Goal: Task Accomplishment & Management: Manage account settings

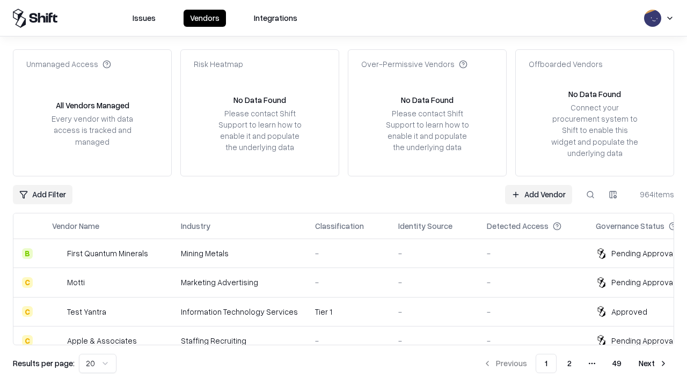
click at [538, 194] on link "Add Vendor" at bounding box center [538, 194] width 67 height 19
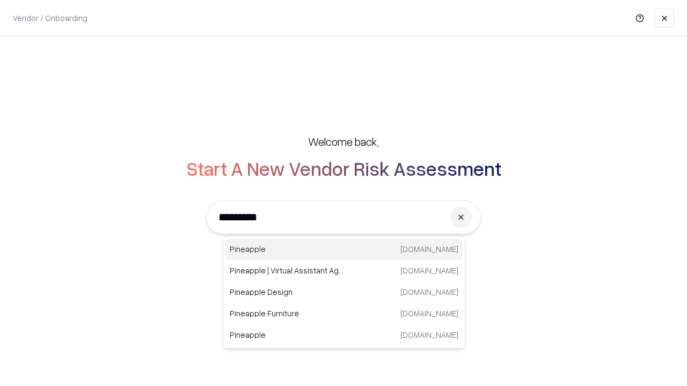
click at [344, 249] on div "Pineapple [DOMAIN_NAME]" at bounding box center [343, 249] width 237 height 21
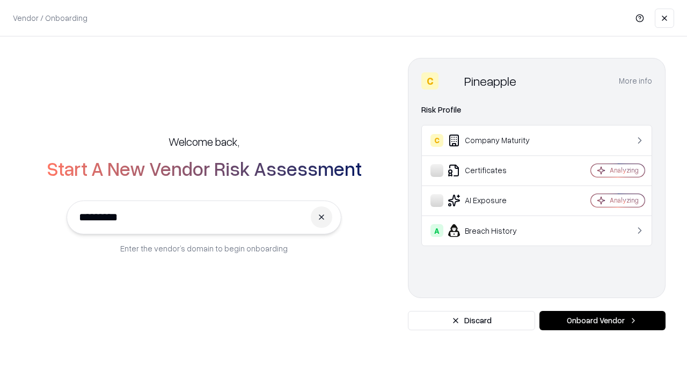
type input "*********"
click at [602, 321] on button "Onboard Vendor" at bounding box center [602, 320] width 126 height 19
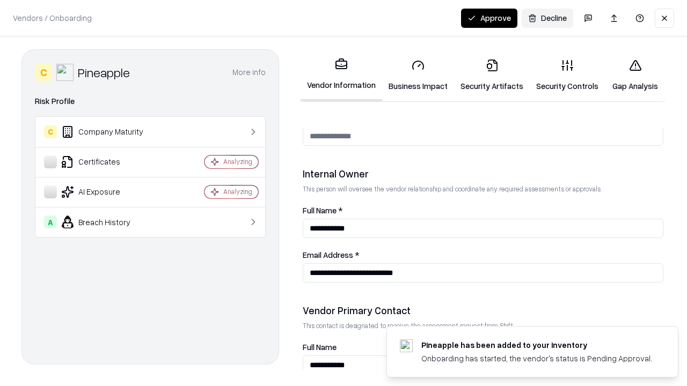
scroll to position [556, 0]
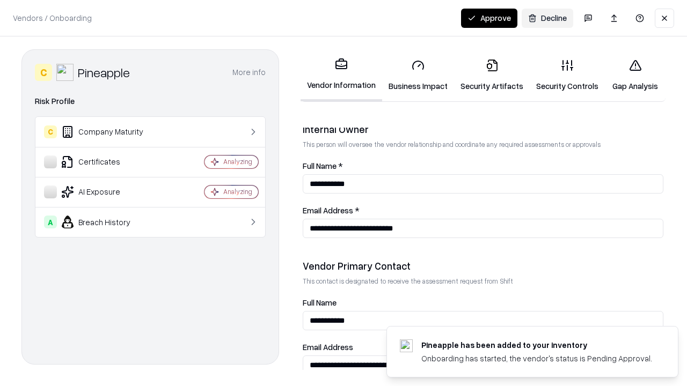
click at [491, 75] on link "Security Artifacts" at bounding box center [492, 75] width 76 height 50
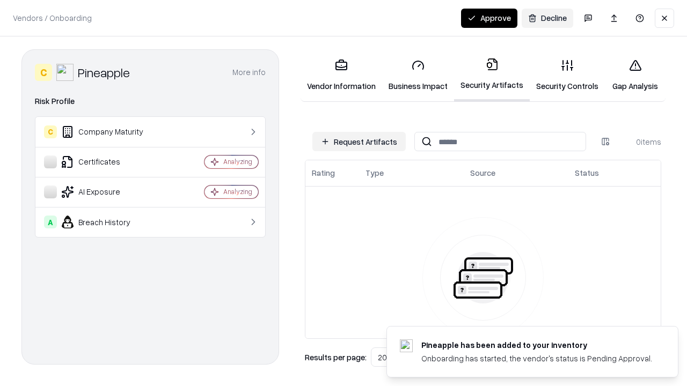
click at [359, 142] on button "Request Artifacts" at bounding box center [358, 141] width 93 height 19
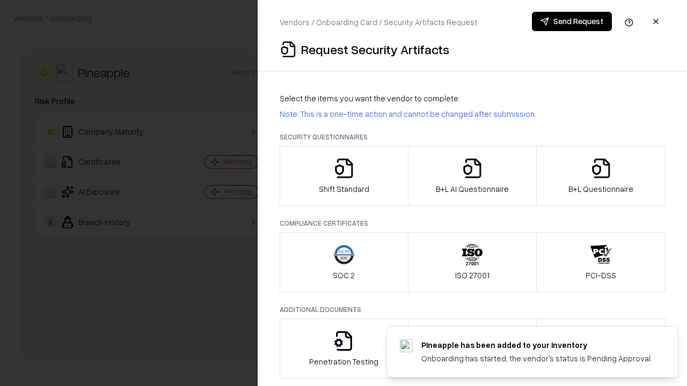
click at [600, 176] on icon "button" at bounding box center [600, 168] width 21 height 21
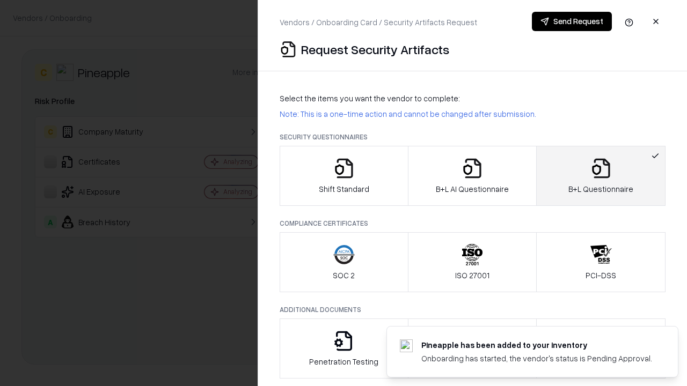
click at [472, 176] on icon "button" at bounding box center [471, 168] width 21 height 21
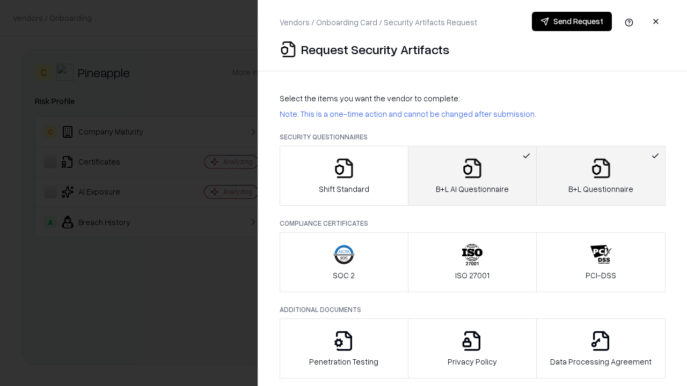
click at [571, 21] on button "Send Request" at bounding box center [572, 21] width 80 height 19
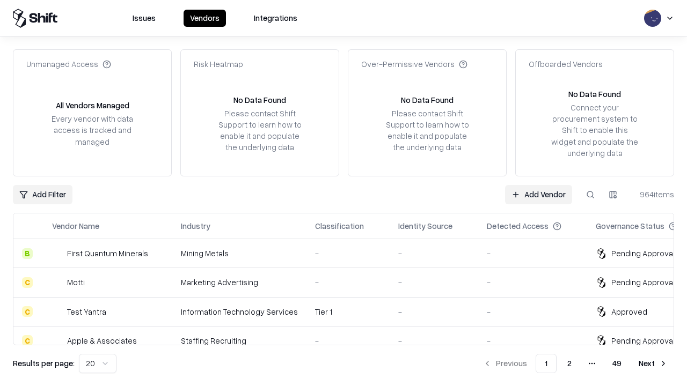
click at [590, 194] on button at bounding box center [589, 194] width 19 height 19
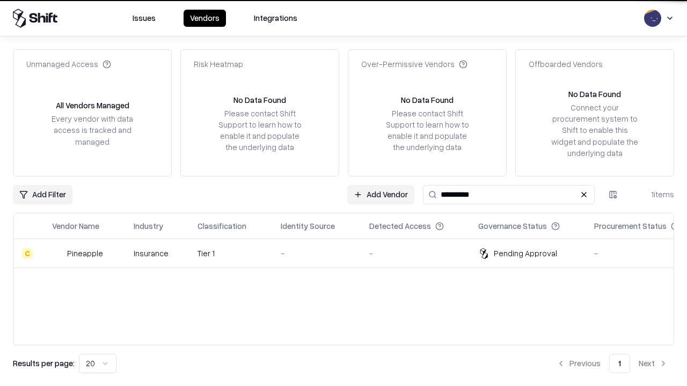
type input "*********"
click at [350, 253] on div "-" at bounding box center [316, 253] width 71 height 11
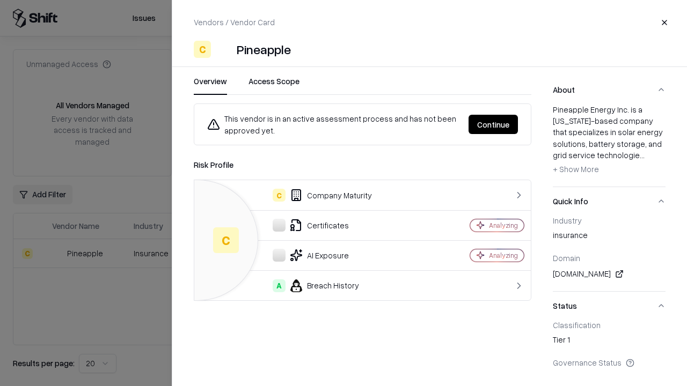
click at [493, 124] on button "Continue" at bounding box center [492, 124] width 49 height 19
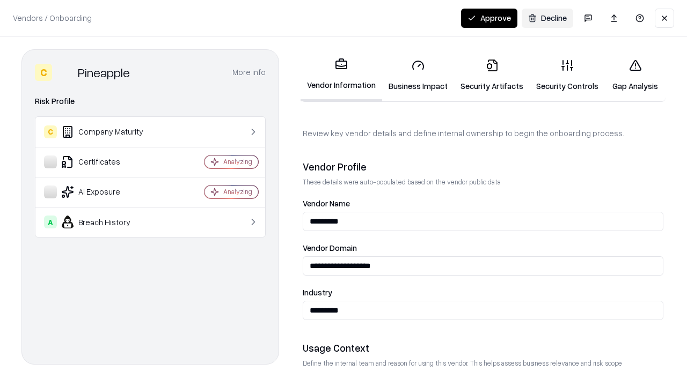
click at [491, 75] on link "Security Artifacts" at bounding box center [492, 75] width 76 height 50
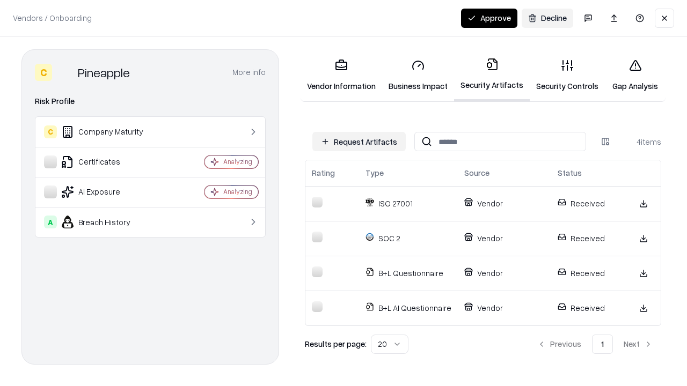
click at [489, 18] on button "Approve" at bounding box center [489, 18] width 56 height 19
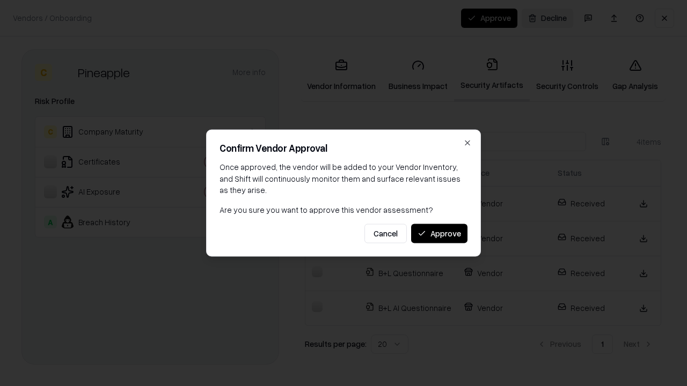
click at [439, 233] on button "Approve" at bounding box center [439, 233] width 56 height 19
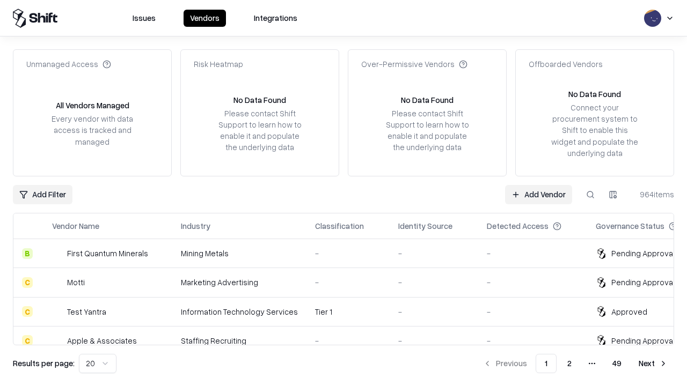
type input "*********"
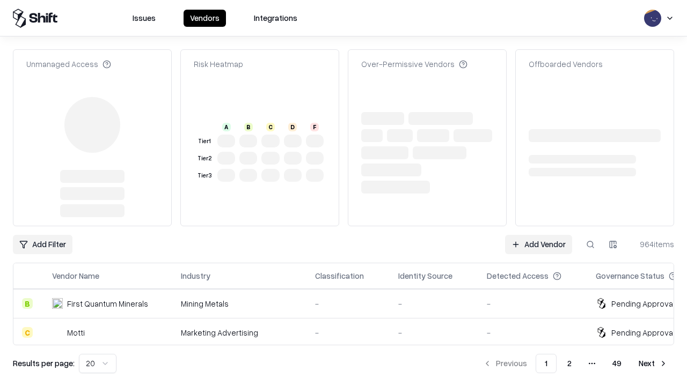
click at [538, 235] on link "Add Vendor" at bounding box center [538, 244] width 67 height 19
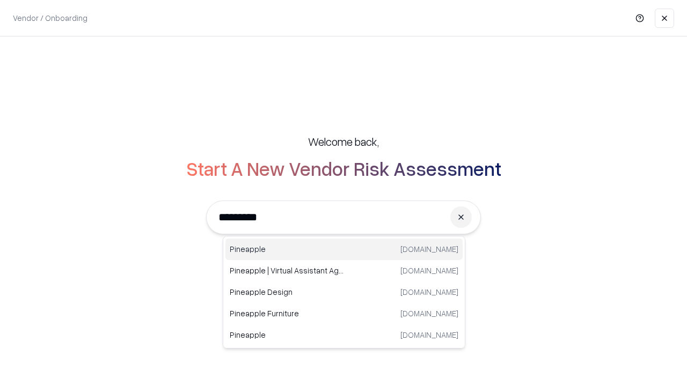
click at [344, 249] on div "Pineapple [DOMAIN_NAME]" at bounding box center [343, 249] width 237 height 21
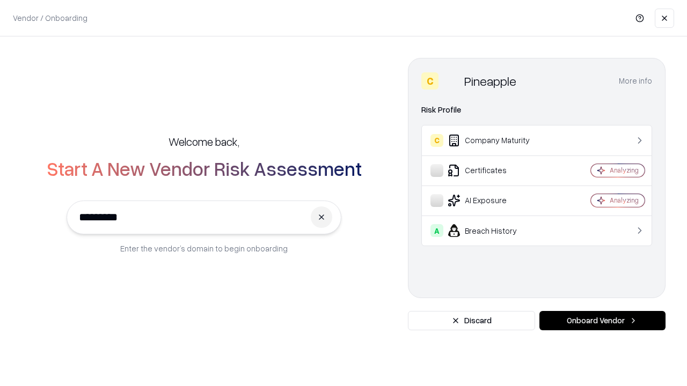
type input "*********"
click at [602, 321] on button "Onboard Vendor" at bounding box center [602, 320] width 126 height 19
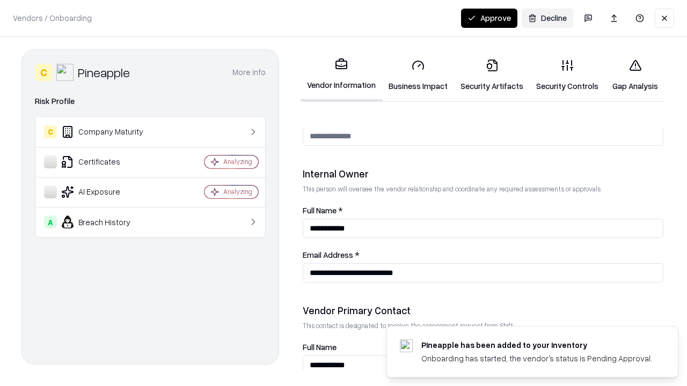
scroll to position [556, 0]
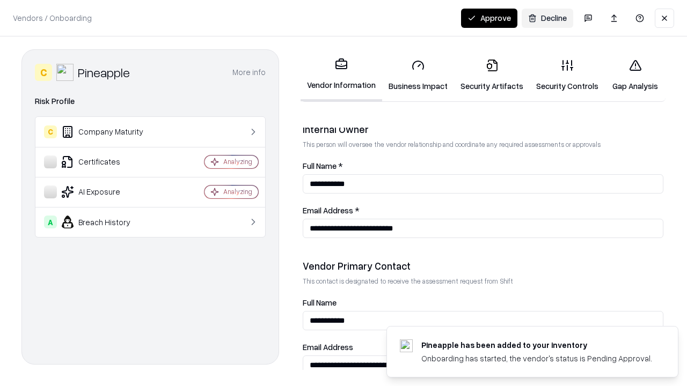
click at [489, 18] on button "Approve" at bounding box center [489, 18] width 56 height 19
